Goal: Task Accomplishment & Management: Use online tool/utility

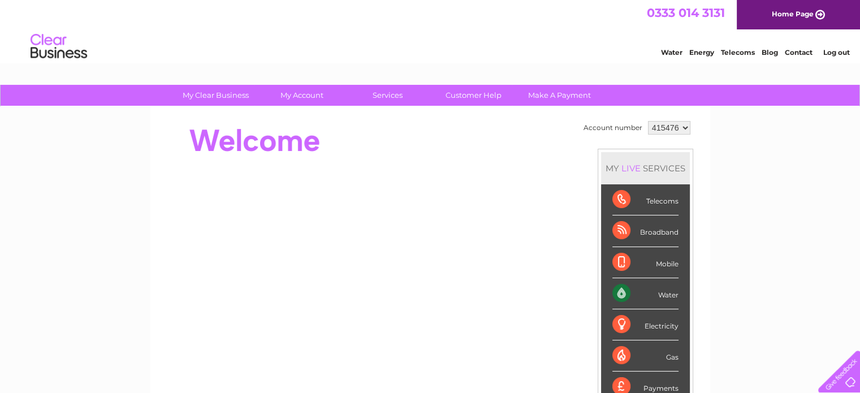
drag, startPoint x: 0, startPoint y: 0, endPoint x: 656, endPoint y: 292, distance: 718.1
click at [656, 292] on div "Water" at bounding box center [646, 293] width 66 height 31
click at [623, 292] on div "Water" at bounding box center [646, 293] width 66 height 31
click at [675, 294] on div "Water" at bounding box center [646, 293] width 66 height 31
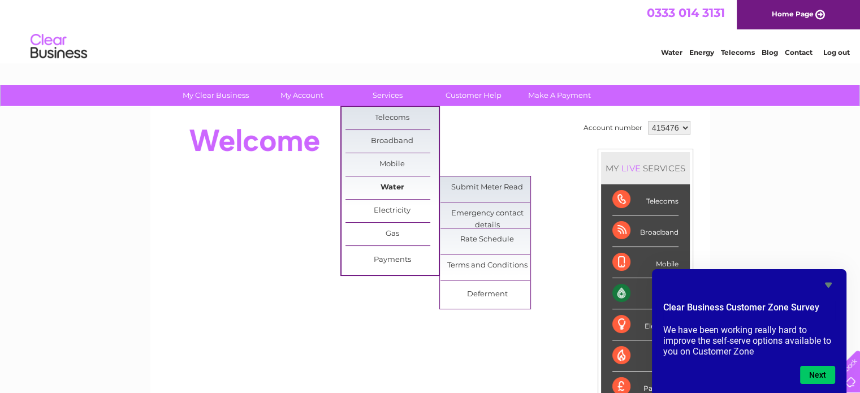
click at [389, 185] on link "Water" at bounding box center [392, 187] width 93 height 23
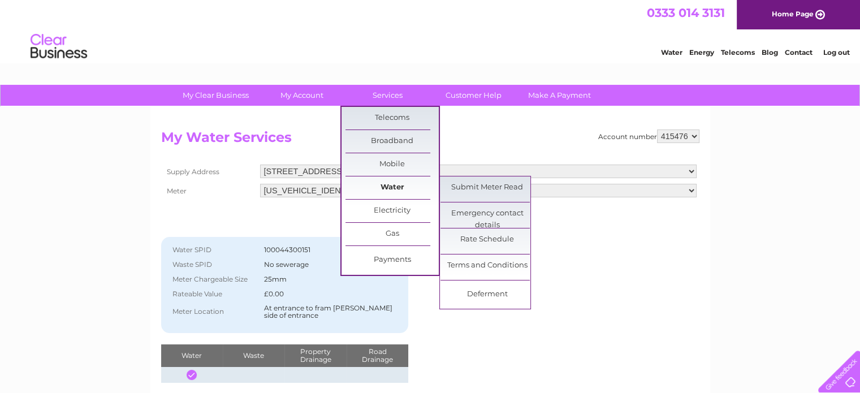
click at [387, 184] on link "Water" at bounding box center [392, 187] width 93 height 23
click at [482, 180] on link "Submit Meter Read" at bounding box center [487, 187] width 93 height 23
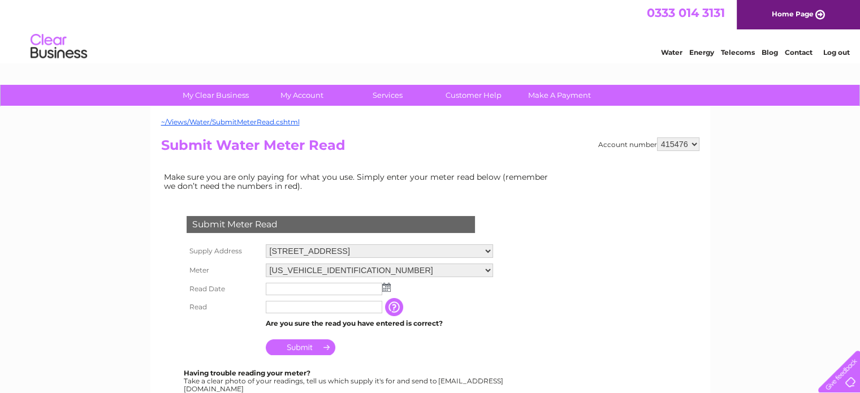
click at [325, 284] on input "text" at bounding box center [324, 289] width 117 height 12
click at [391, 284] on td at bounding box center [379, 289] width 233 height 19
click at [387, 286] on img at bounding box center [386, 287] width 8 height 9
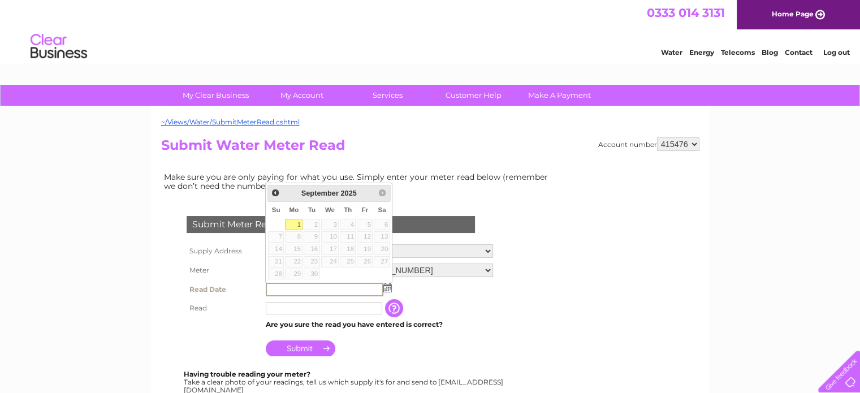
click at [294, 223] on link "1" at bounding box center [294, 224] width 18 height 11
type input "2025/09/01"
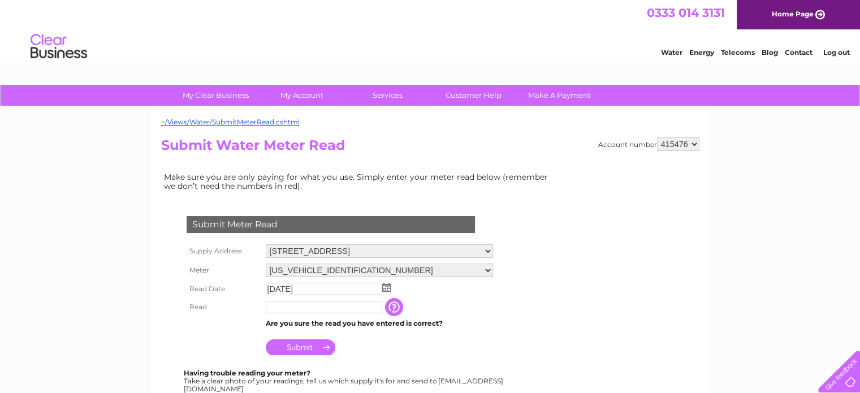
click at [279, 306] on input "text" at bounding box center [324, 307] width 117 height 12
type input "38214"
click at [299, 347] on input "Submit" at bounding box center [301, 348] width 70 height 16
